Goal: Task Accomplishment & Management: Complete application form

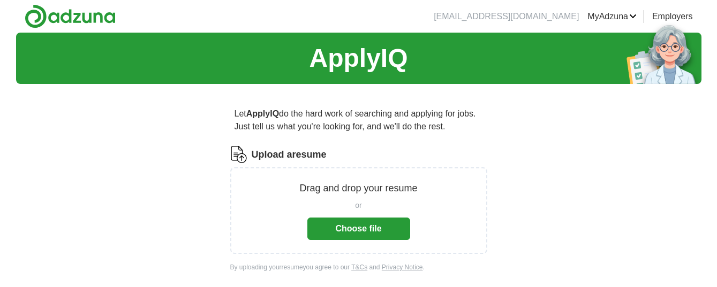
click at [353, 230] on button "Choose file" at bounding box center [358, 229] width 103 height 22
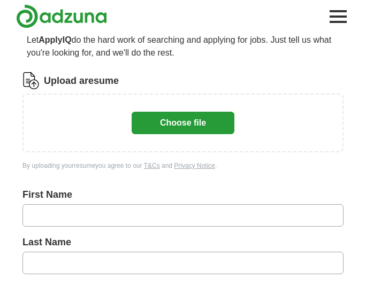
scroll to position [74, 0]
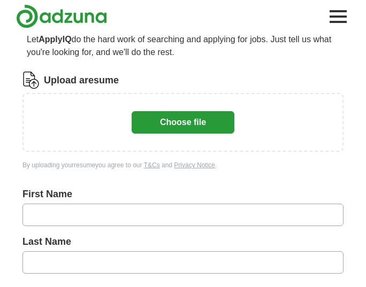
click at [183, 123] on button "Choose file" at bounding box center [183, 122] width 103 height 22
click at [170, 125] on button "Choose file" at bounding box center [183, 122] width 103 height 22
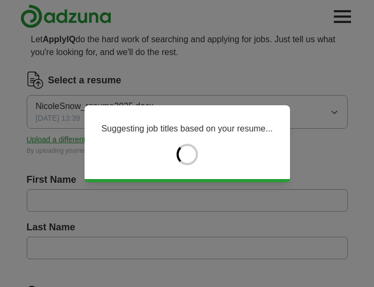
type input "******"
type input "****"
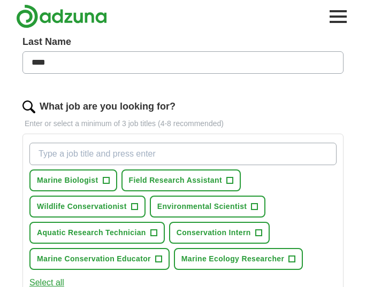
scroll to position [261, 0]
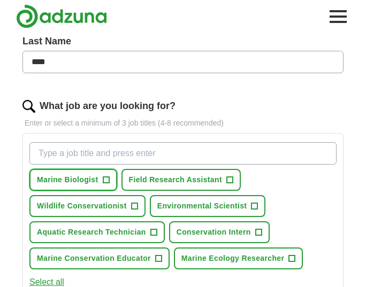
click at [100, 174] on button "Marine Biologist +" at bounding box center [73, 180] width 88 height 22
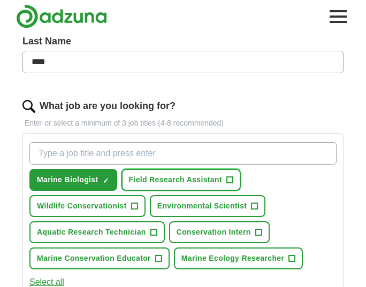
click at [216, 173] on button "Field Research Assistant +" at bounding box center [180, 180] width 119 height 22
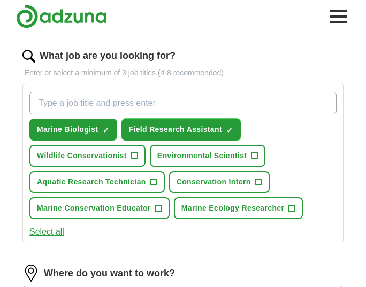
scroll to position [322, 0]
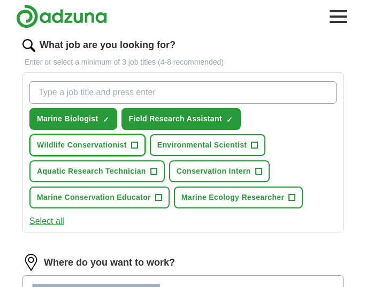
click at [112, 148] on span "Wildlife Conservationist" at bounding box center [82, 145] width 90 height 11
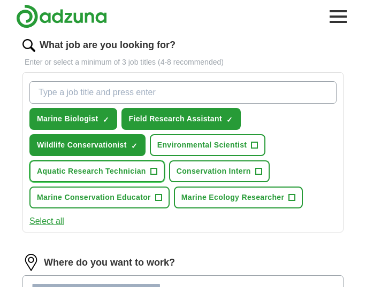
click at [147, 174] on button "Aquatic Research Technician +" at bounding box center [96, 172] width 135 height 22
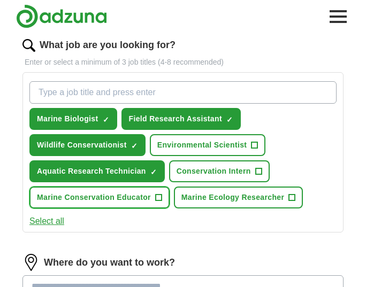
click at [158, 202] on span "+" at bounding box center [158, 198] width 6 height 9
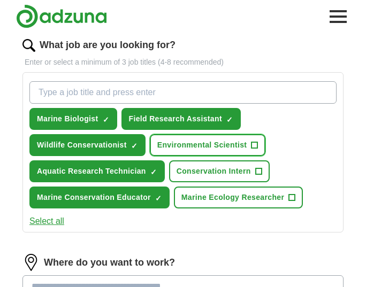
click at [189, 144] on span "Environmental Scientist" at bounding box center [202, 145] width 90 height 11
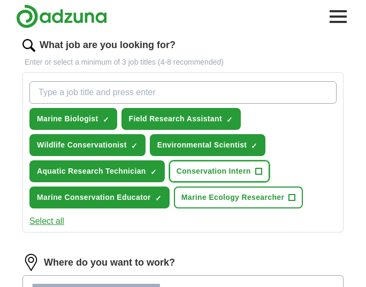
click at [219, 172] on span "Conservation Intern" at bounding box center [214, 171] width 74 height 11
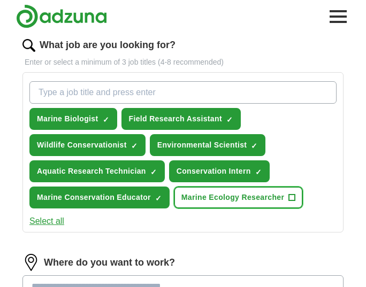
click at [242, 196] on span "Marine Ecology Researcher" at bounding box center [232, 197] width 103 height 11
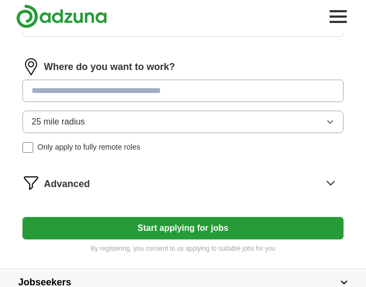
scroll to position [518, 0]
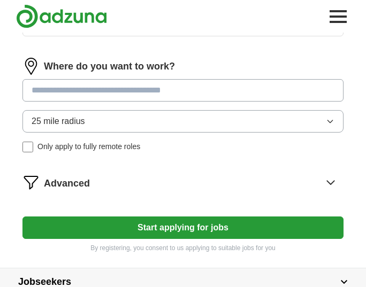
click at [96, 226] on button "Start applying for jobs" at bounding box center [182, 228] width 321 height 22
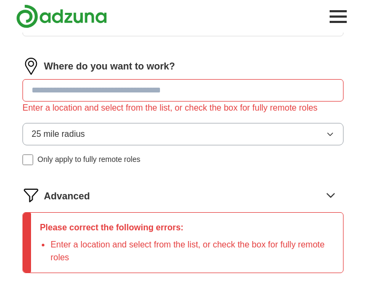
click at [59, 92] on input at bounding box center [182, 90] width 321 height 22
click at [81, 131] on span "25 mile radius" at bounding box center [59, 134] width 54 height 13
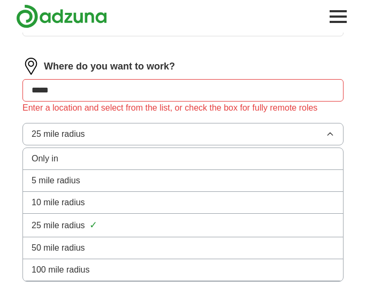
click at [92, 275] on div "100 mile radius" at bounding box center [183, 270] width 303 height 13
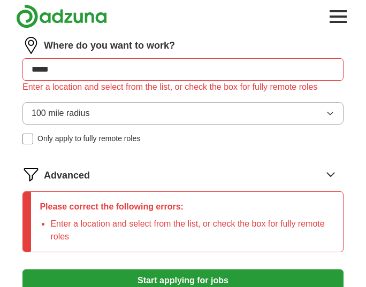
scroll to position [541, 0]
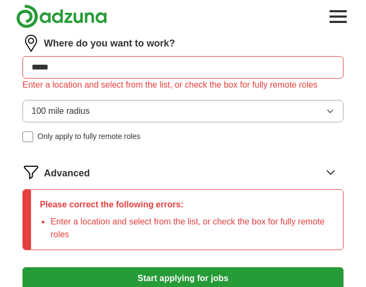
click at [57, 73] on input "*****" at bounding box center [182, 67] width 321 height 22
type input "*"
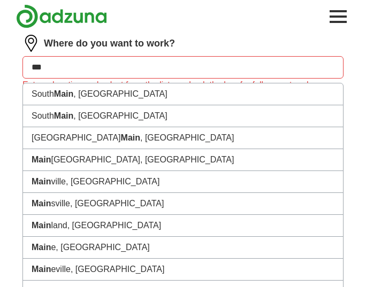
type input "****"
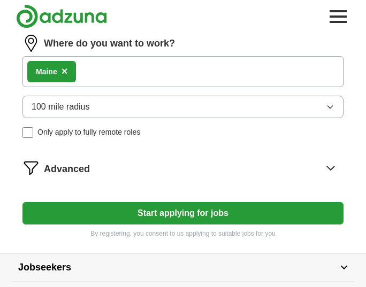
click at [110, 81] on div "Mai ne ×" at bounding box center [182, 71] width 321 height 31
click at [112, 214] on button "Start applying for jobs" at bounding box center [182, 213] width 321 height 22
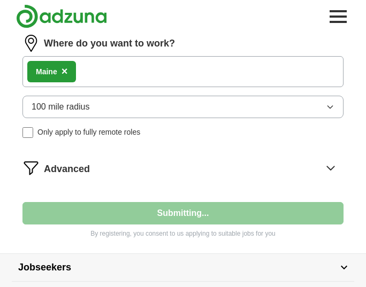
select select "**"
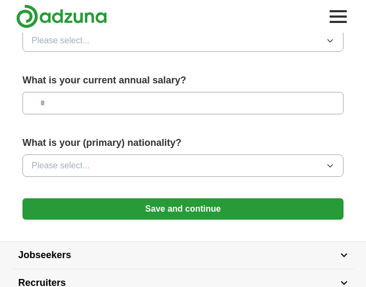
scroll to position [739, 0]
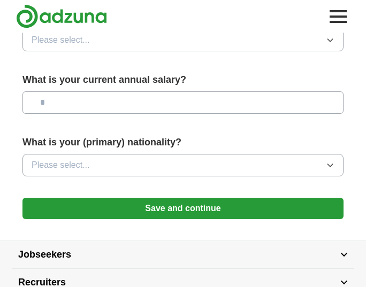
click at [95, 211] on button "Save and continue" at bounding box center [182, 208] width 321 height 21
